Goal: Transaction & Acquisition: Subscribe to service/newsletter

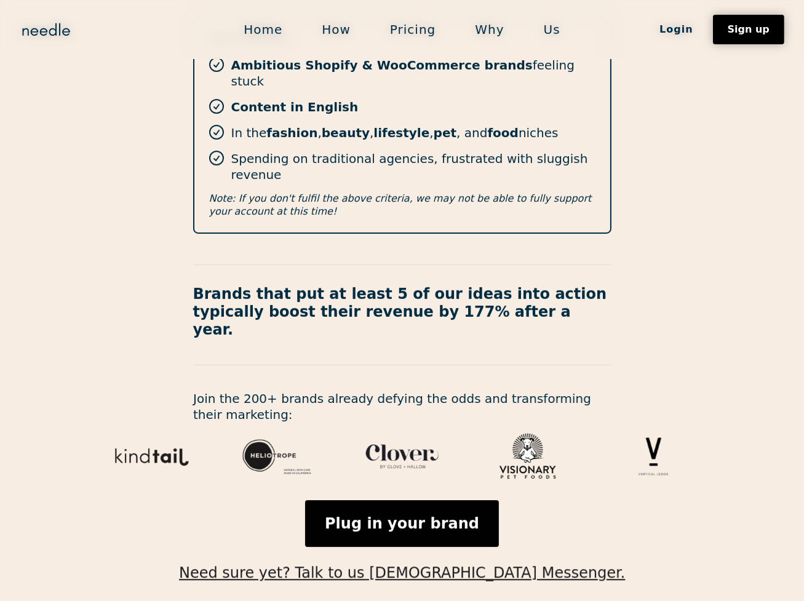
scroll to position [338, 0]
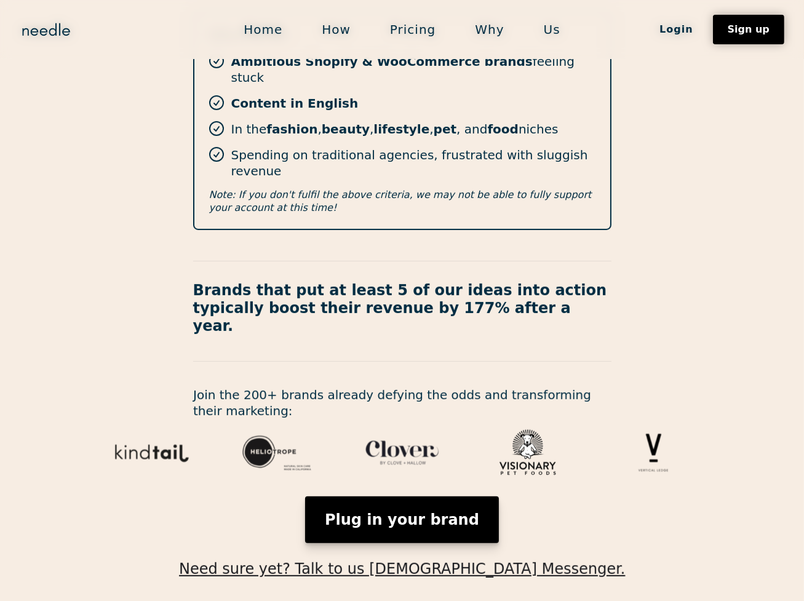
click at [420, 496] on link "Plug in your brand" at bounding box center [402, 519] width 194 height 47
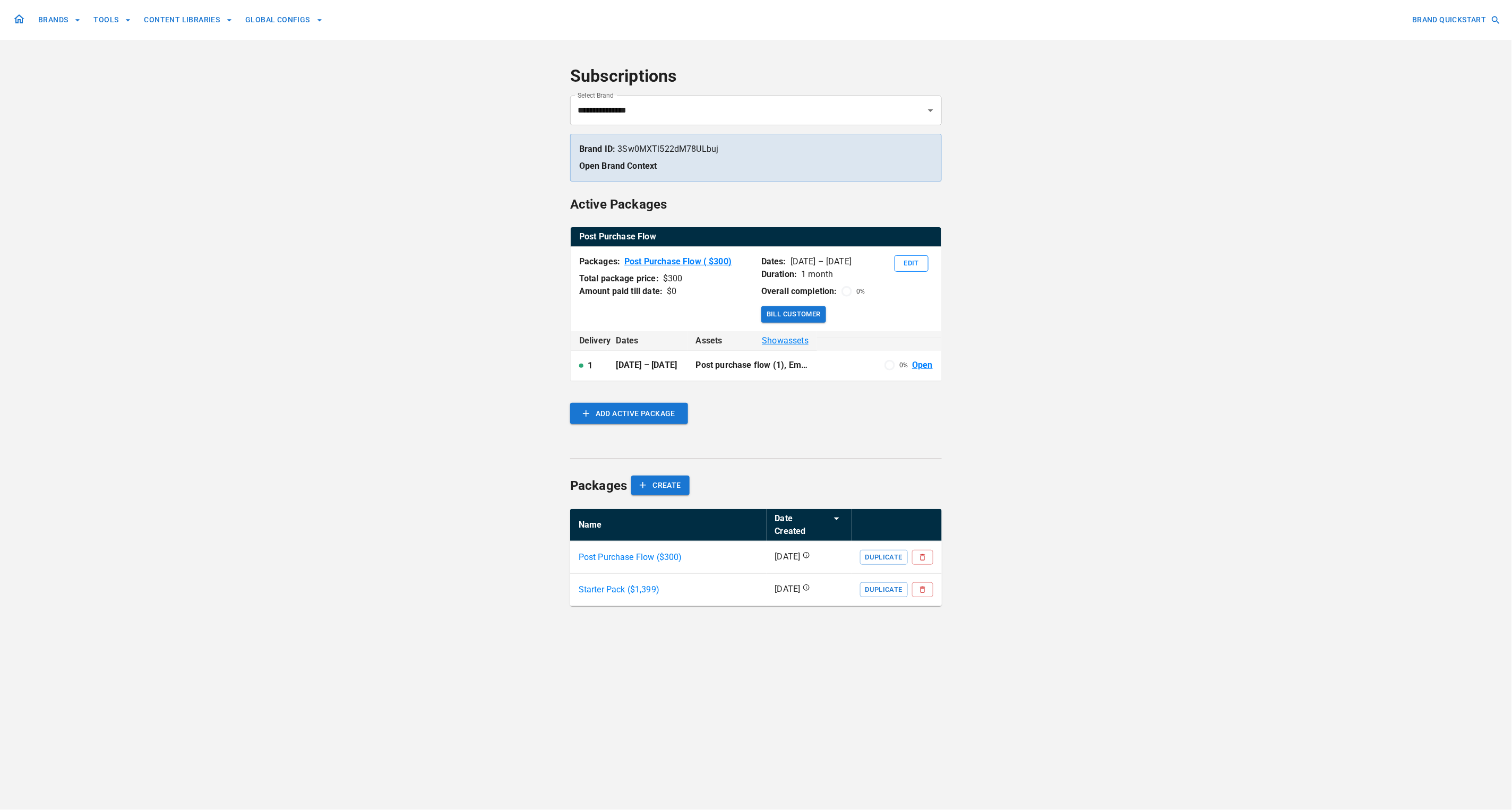
click at [758, 365] on p "Post purchase flow (1), Email setup (1)" at bounding box center [752, 365] width 112 height 12
click at [781, 344] on span "Show assets" at bounding box center [785, 340] width 47 height 13
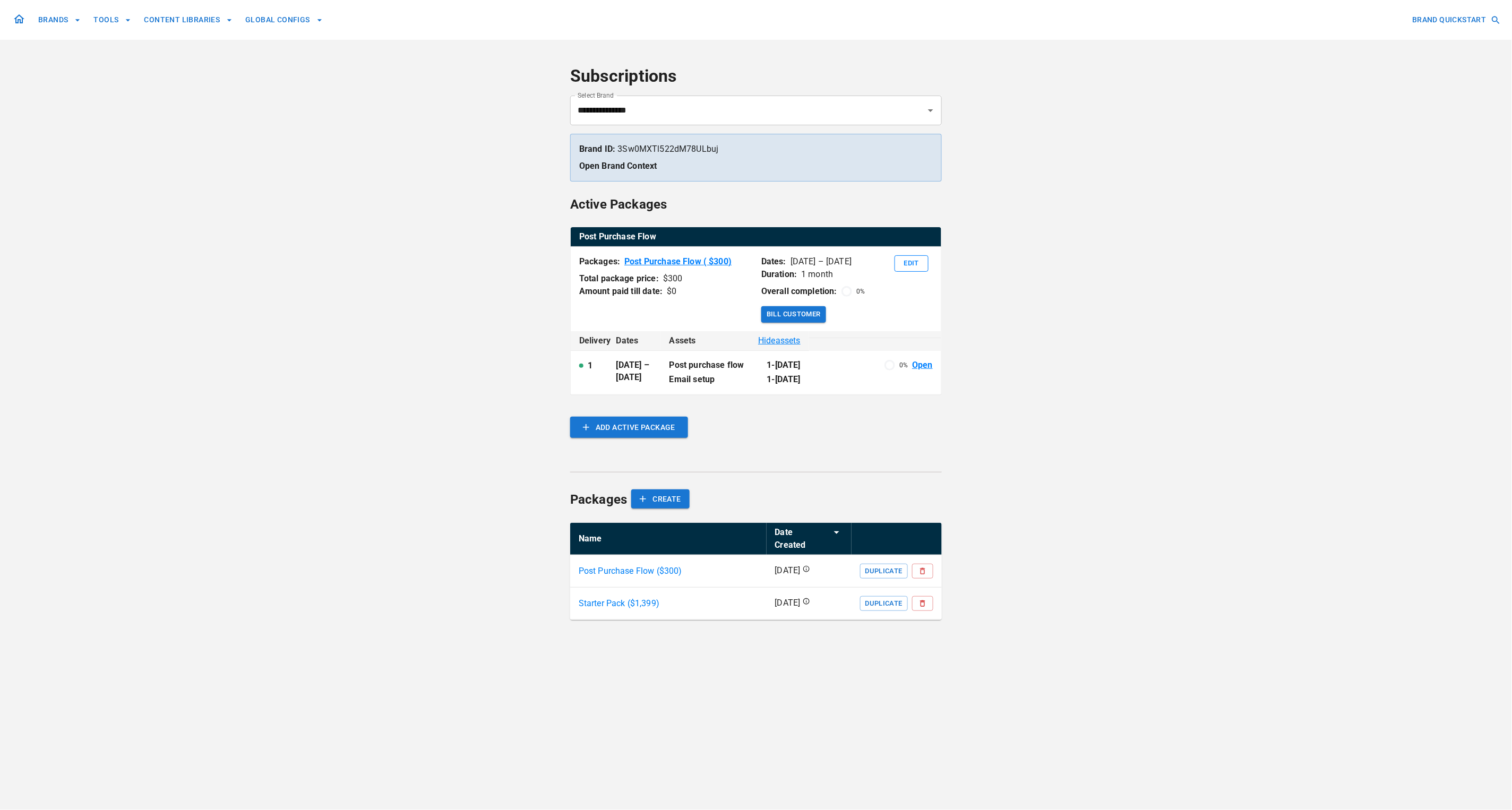
click at [408, 344] on div "**********" at bounding box center [756, 405] width 1512 height 810
click at [620, 598] on p "Starter Pack ($ 1,399 )" at bounding box center [618, 604] width 80 height 13
click at [625, 598] on p "Starter Pack ($ 1,399 )" at bounding box center [618, 604] width 80 height 13
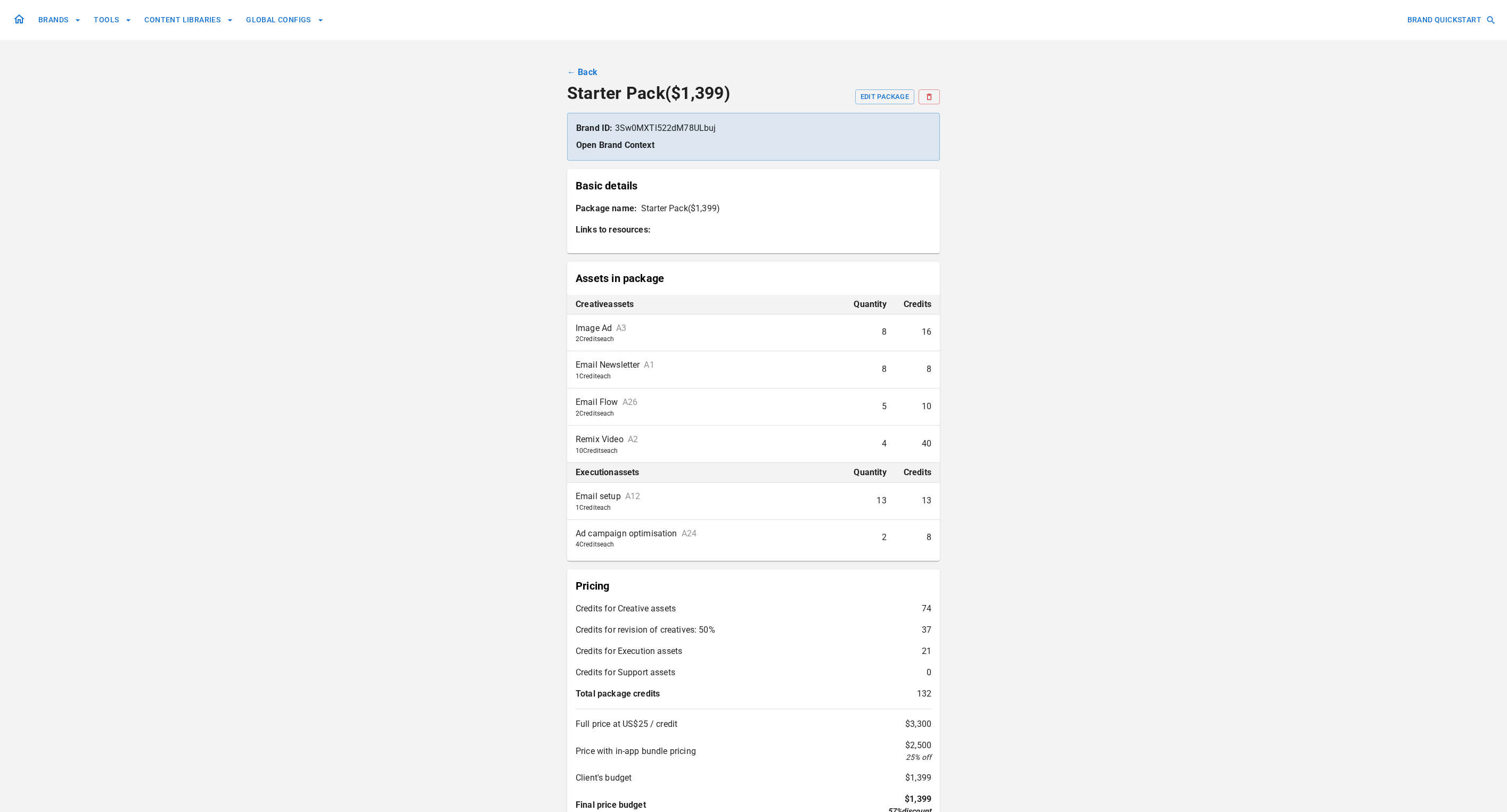
click at [584, 72] on link "← Back" at bounding box center [582, 72] width 30 height 13
